Goal: Transaction & Acquisition: Purchase product/service

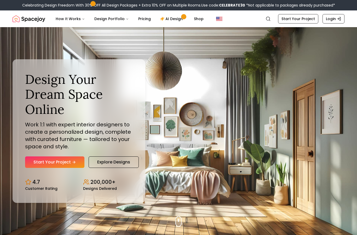
click at [63, 168] on link "Start Your Project" at bounding box center [54, 161] width 59 height 11
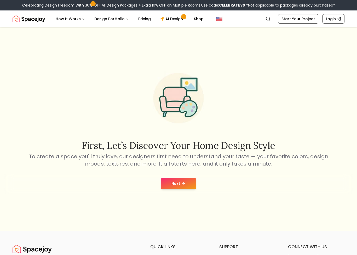
click at [185, 185] on icon at bounding box center [183, 183] width 4 height 4
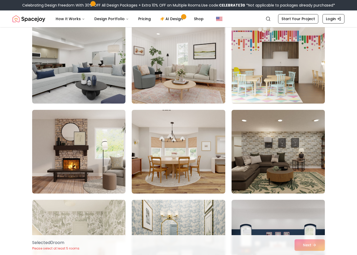
scroll to position [230, 0]
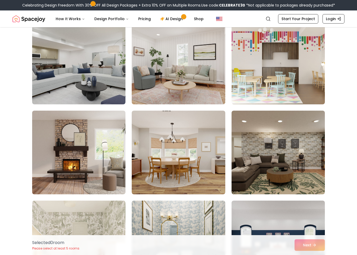
click at [155, 170] on img at bounding box center [178, 152] width 93 height 84
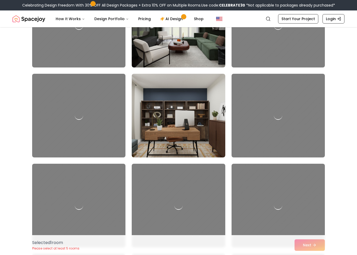
scroll to position [2602, 0]
click at [140, 21] on link "Pricing" at bounding box center [144, 19] width 21 height 10
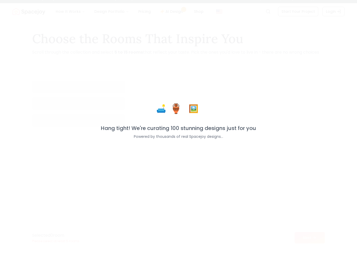
scroll to position [425, 0]
